Goal: Find contact information: Find contact information

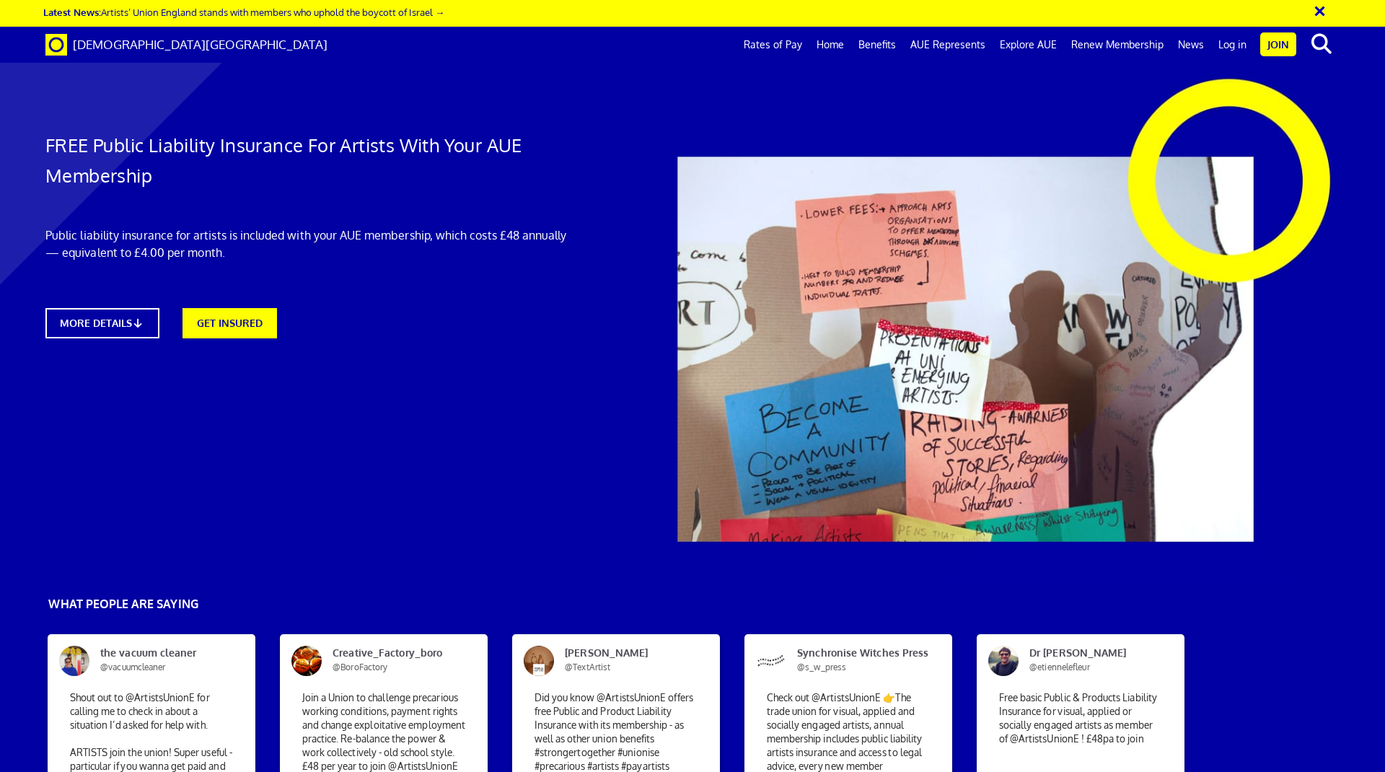
scroll to position [1042, 0]
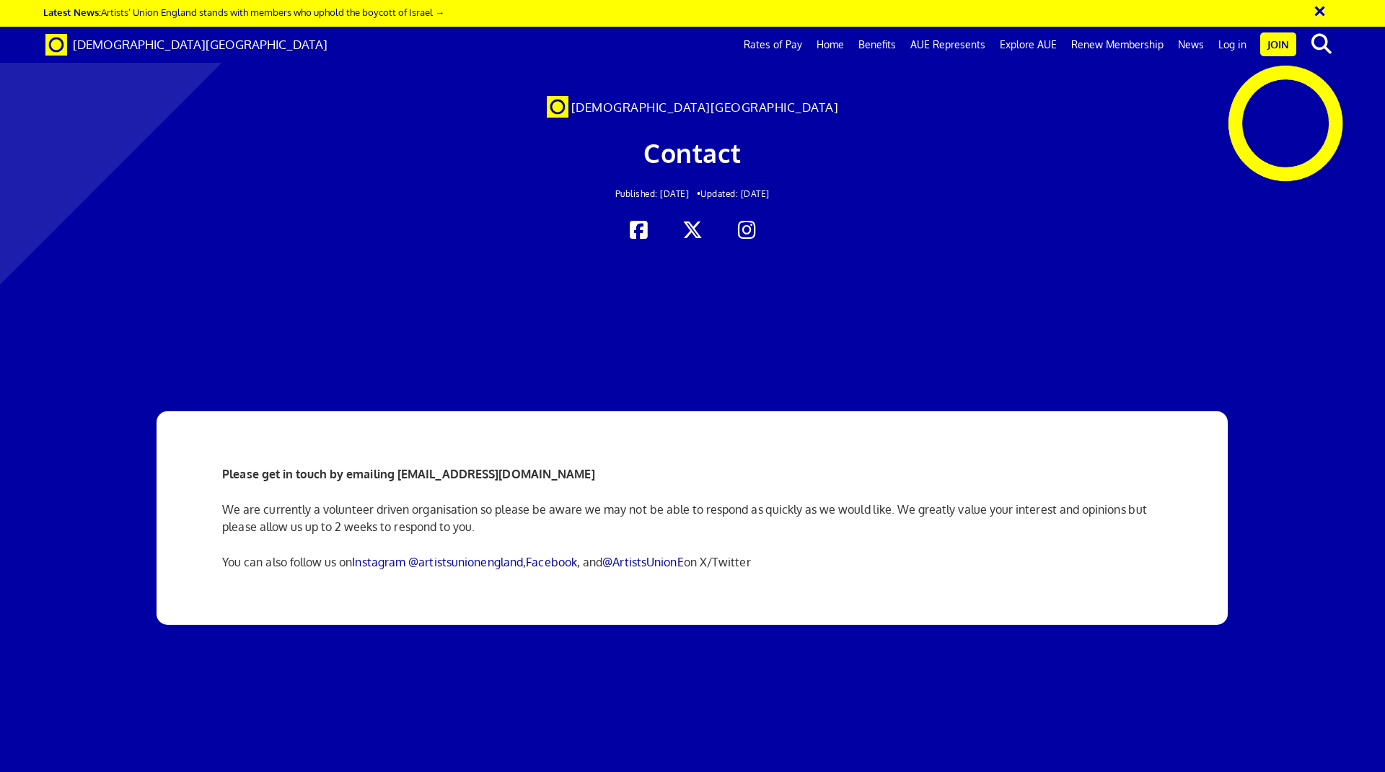
scroll to position [18, 0]
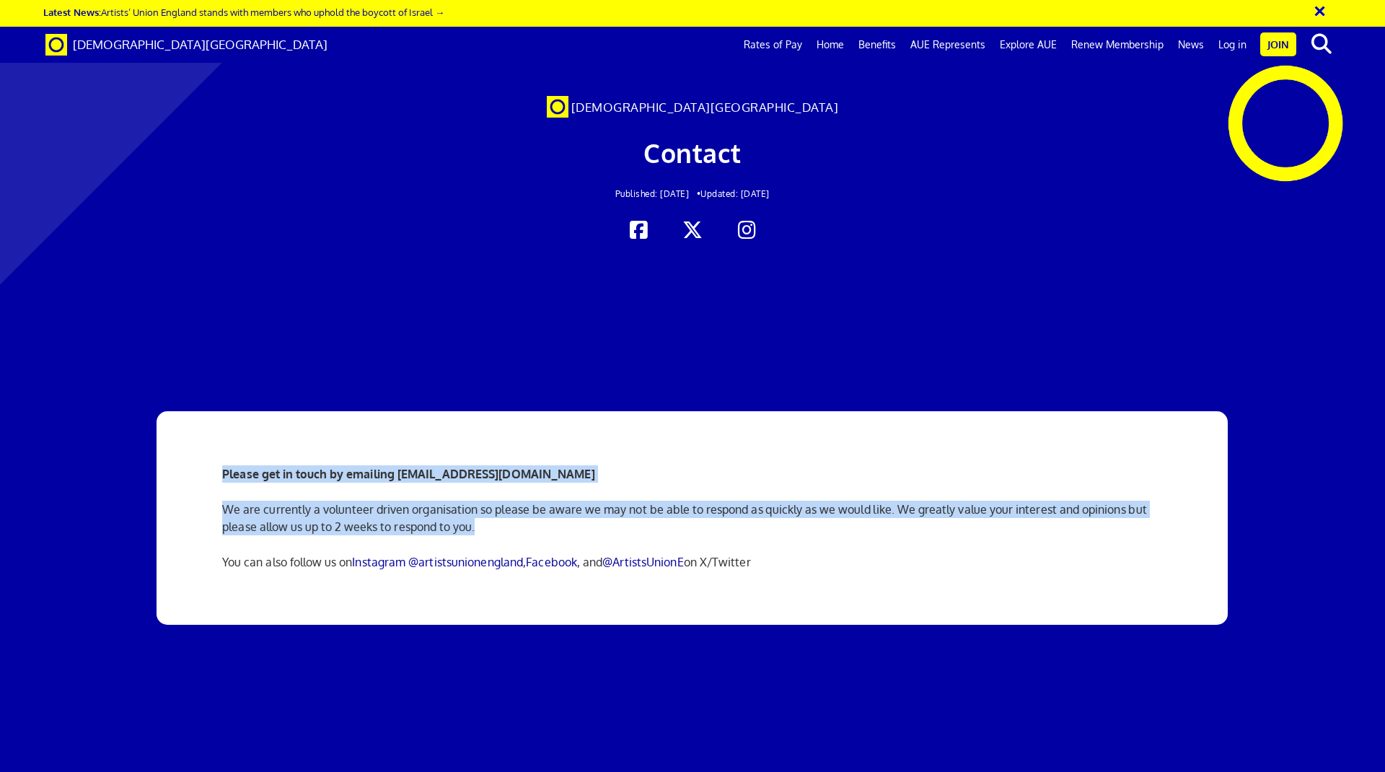
drag, startPoint x: 222, startPoint y: 456, endPoint x: 480, endPoint y: 504, distance: 262.8
click at [480, 504] on div "Please get in touch by emailing [EMAIL_ADDRESS][DOMAIN_NAME] We are currently a…" at bounding box center [692, 518] width 963 height 214
copy div "Please get in touch by emailing [EMAIL_ADDRESS][DOMAIN_NAME] We are currently a…"
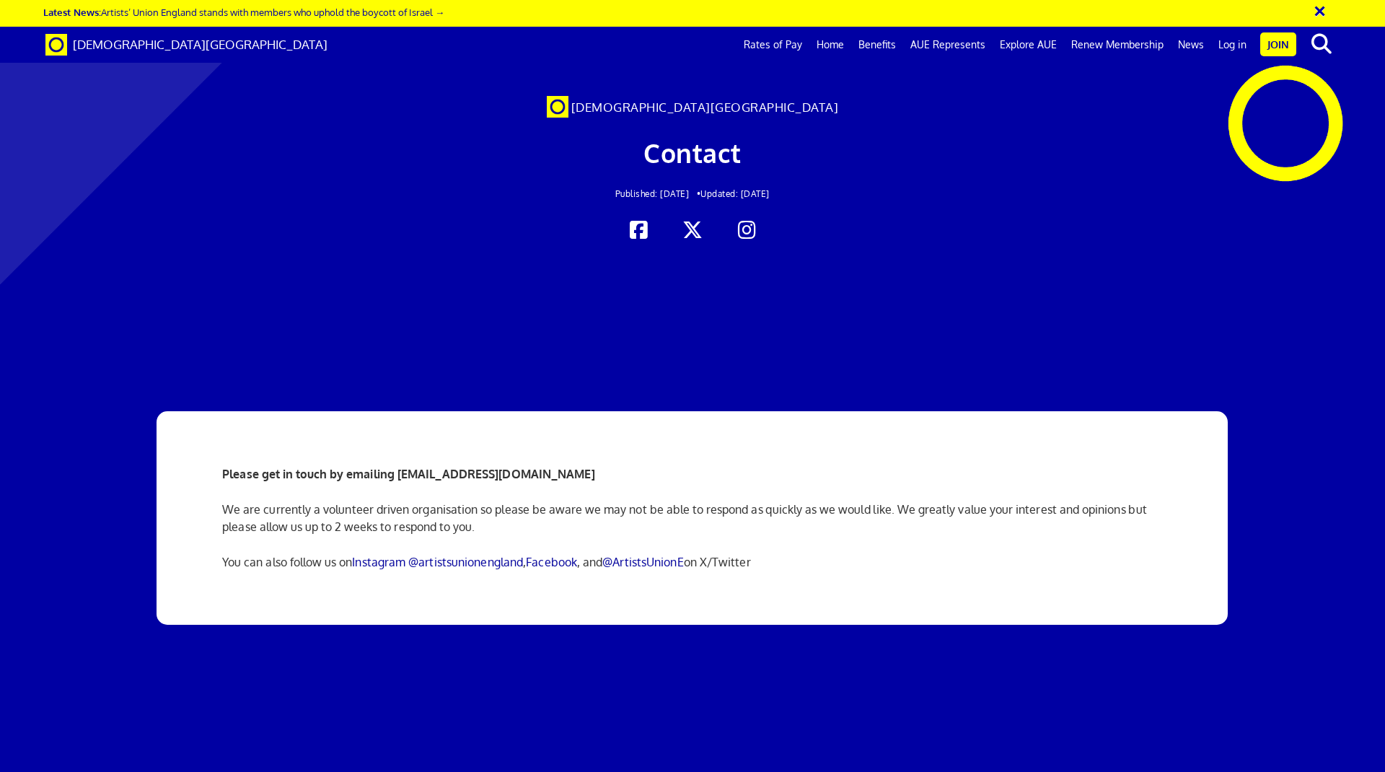
click at [505, 506] on p "We are currently a volunteer driven organisation so please be aware we may not …" at bounding box center [692, 518] width 941 height 35
click at [195, 153] on div at bounding box center [692, 134] width 1385 height 241
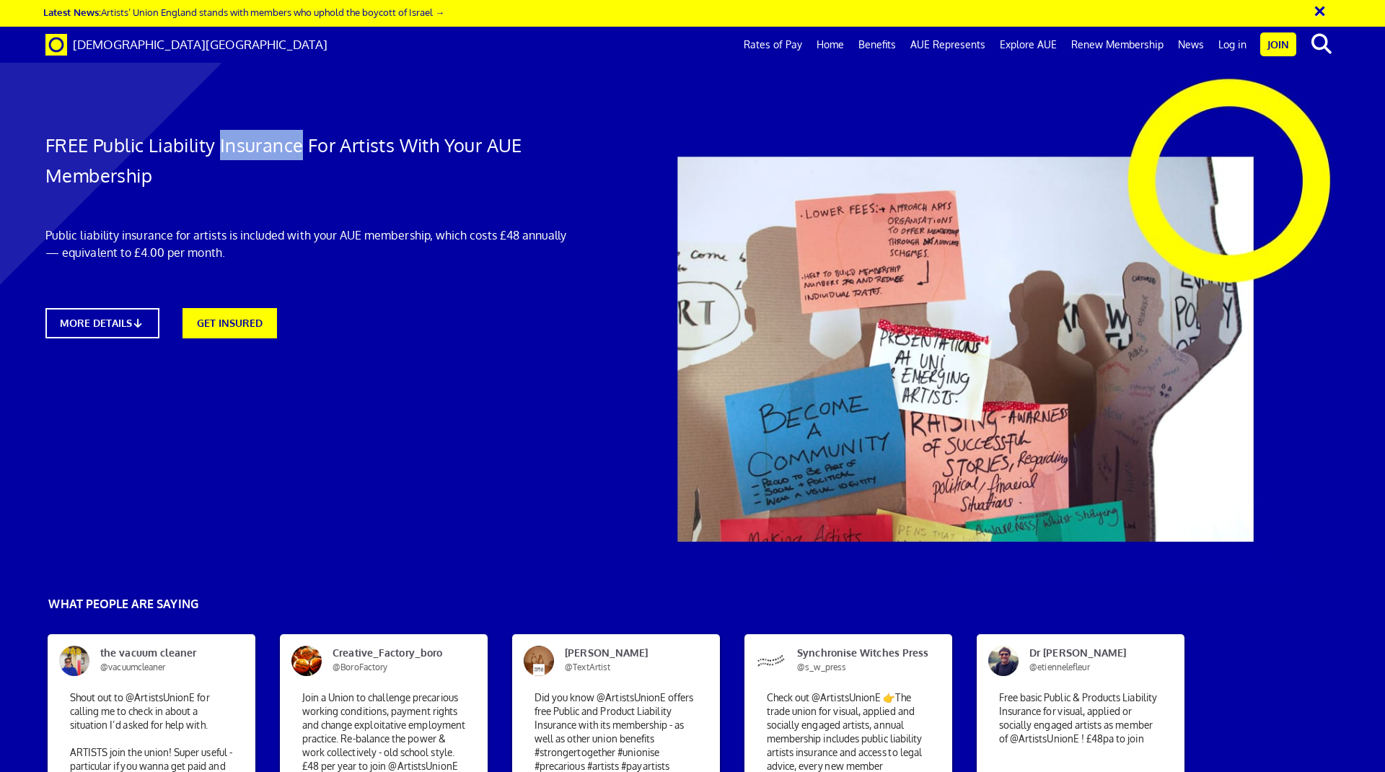
drag, startPoint x: 224, startPoint y: 146, endPoint x: 302, endPoint y: 147, distance: 78.7
click at [302, 147] on h1 "FREE Public Liability Insurance For Artists With Your AUE Membership" at bounding box center [308, 160] width 527 height 61
copy h1 "Insurance"
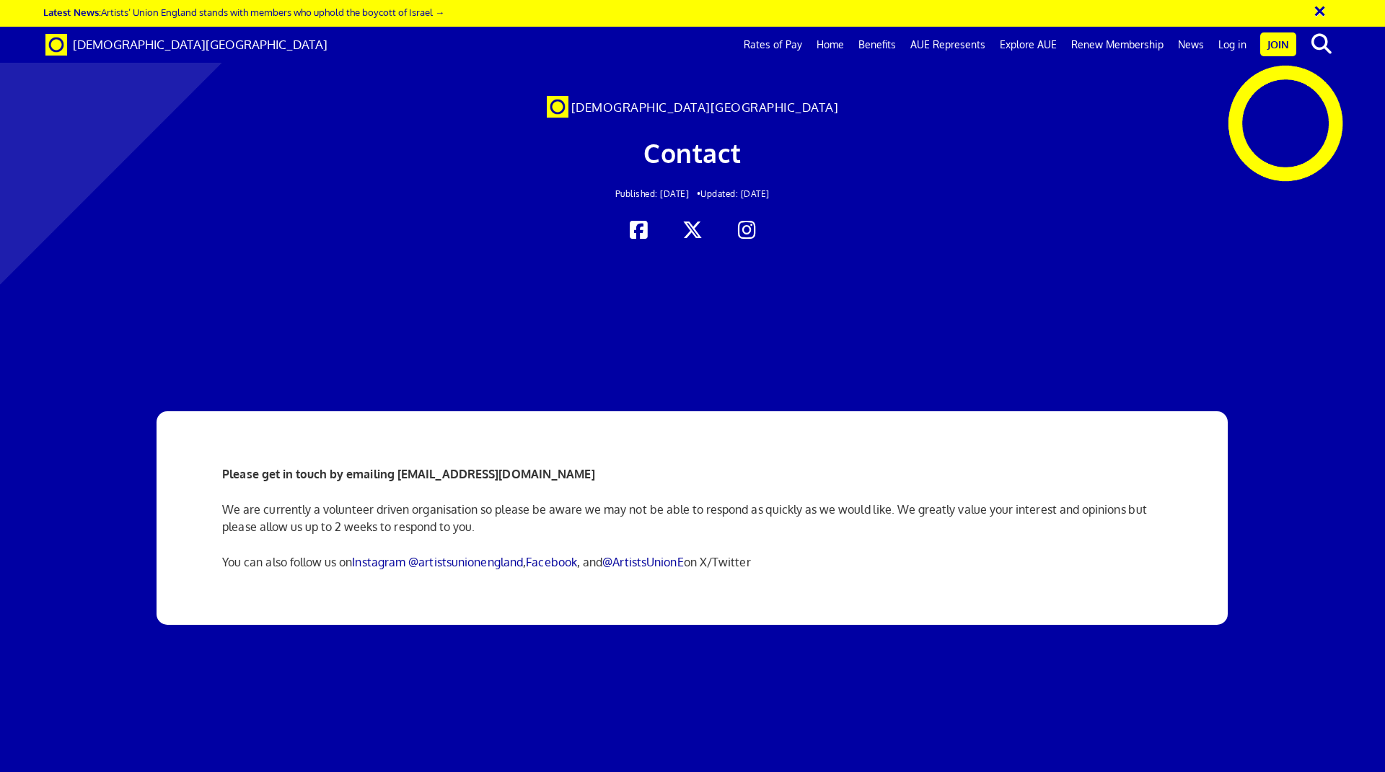
scroll to position [0, 22]
drag, startPoint x: 400, startPoint y: 476, endPoint x: 584, endPoint y: 476, distance: 184.7
click at [584, 476] on p "Please get in touch by emailing [EMAIL_ADDRESS][DOMAIN_NAME]" at bounding box center [692, 473] width 941 height 17
copy strong "nfo@artistsunionengland.org.uk"
copy strong "info@artistsunionengland.org.uk"
